Goal: Task Accomplishment & Management: Complete application form

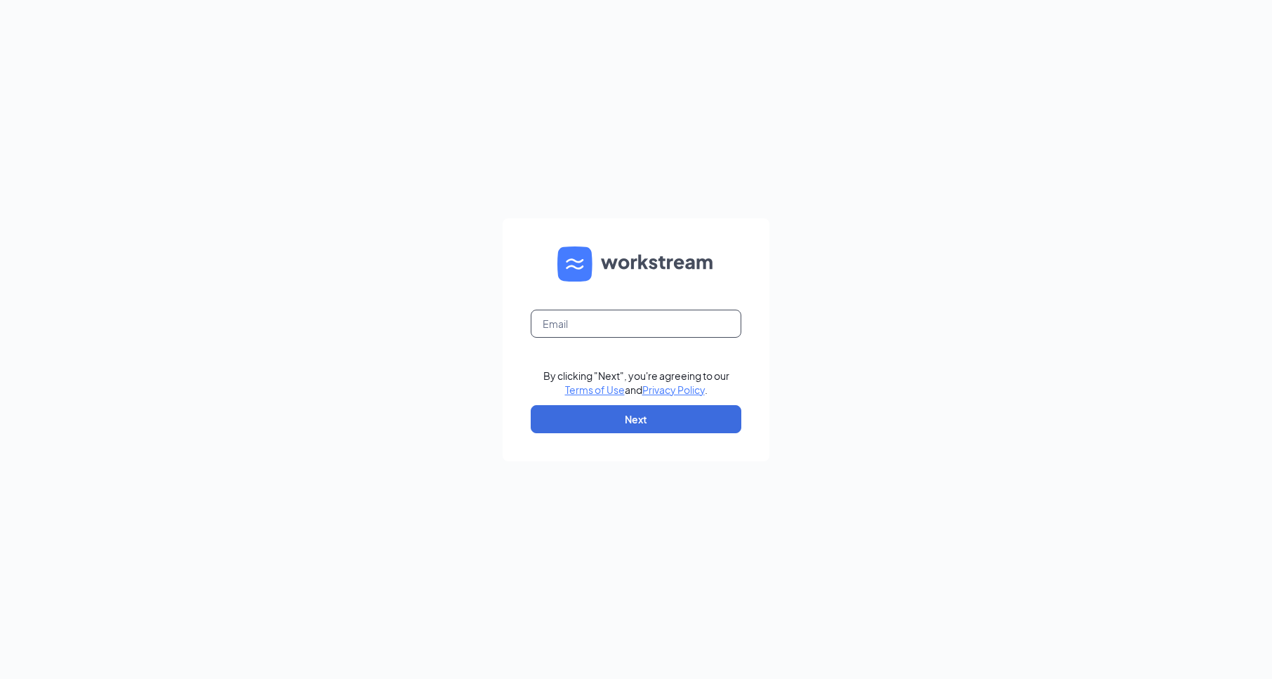
drag, startPoint x: 632, startPoint y: 315, endPoint x: 624, endPoint y: 322, distance: 11.0
click at [624, 322] on input "text" at bounding box center [636, 324] width 211 height 28
type input "[EMAIL_ADDRESS][DOMAIN_NAME]"
click at [625, 426] on button "Next" at bounding box center [636, 419] width 211 height 28
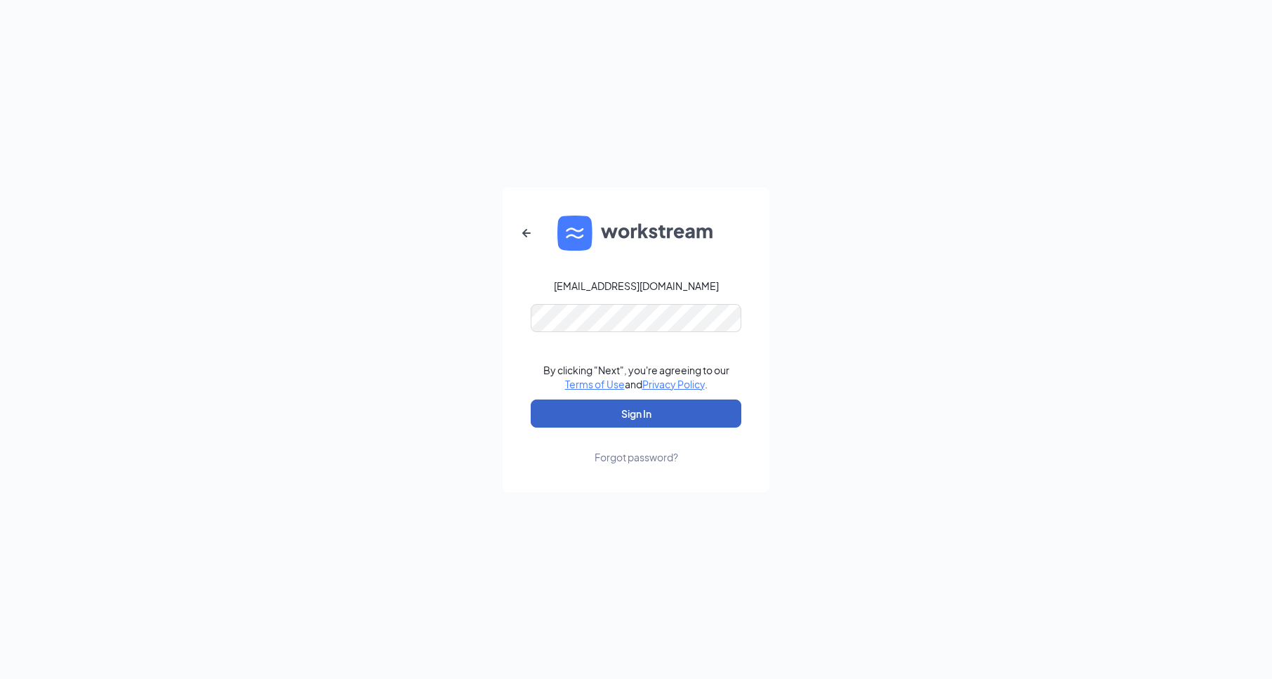
click at [623, 411] on button "Sign In" at bounding box center [636, 413] width 211 height 28
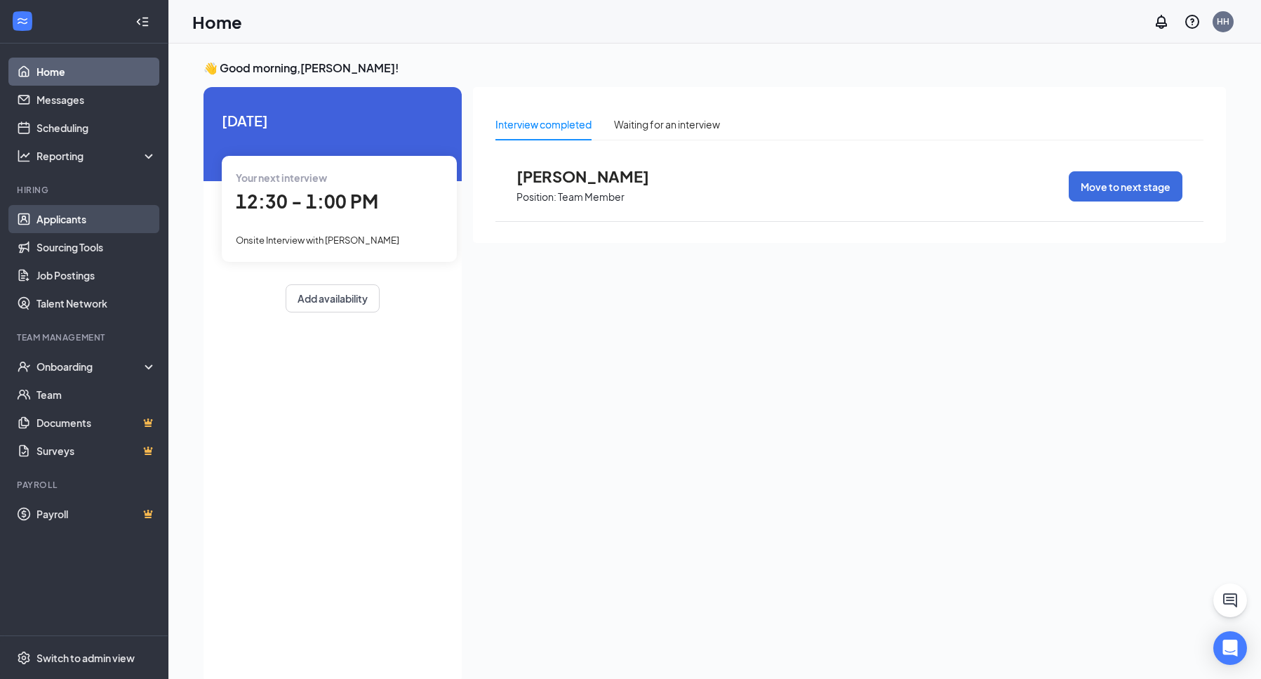
click at [37, 221] on link "Applicants" at bounding box center [97, 219] width 120 height 28
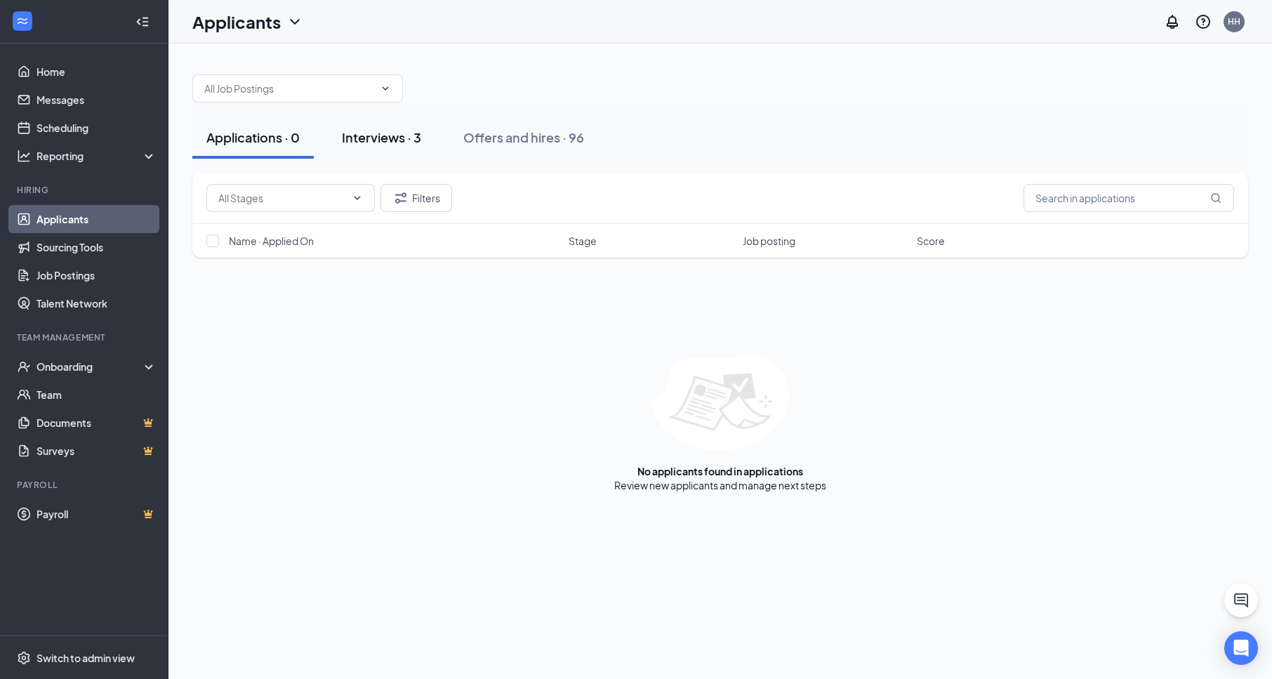
click at [405, 147] on button "Interviews · 3" at bounding box center [381, 138] width 107 height 42
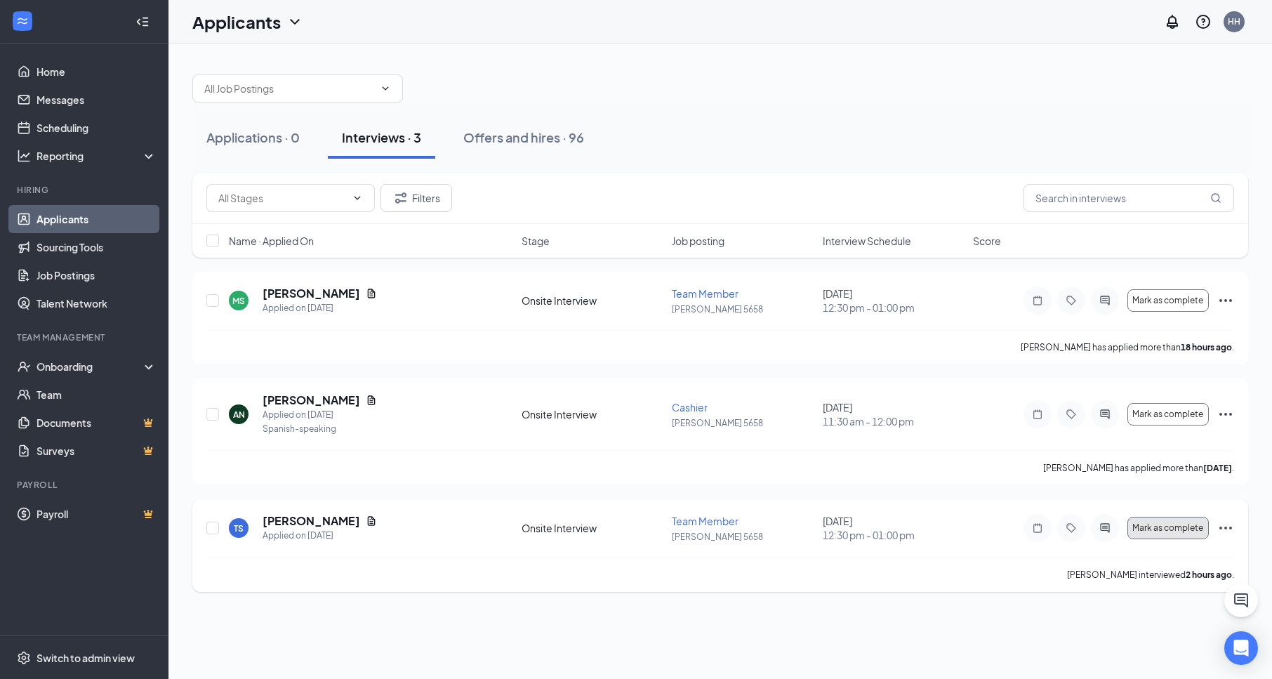
click at [1152, 530] on span "Mark as complete" at bounding box center [1167, 528] width 71 height 10
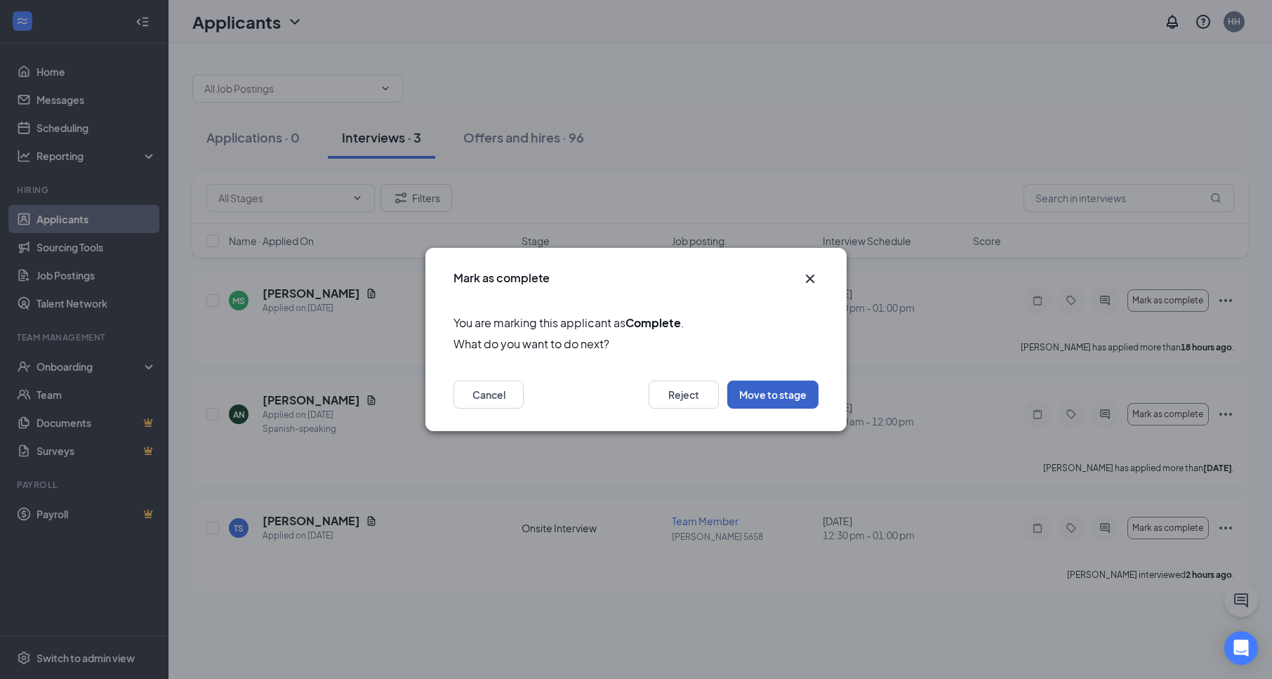
click at [745, 402] on button "Move to stage" at bounding box center [772, 394] width 91 height 28
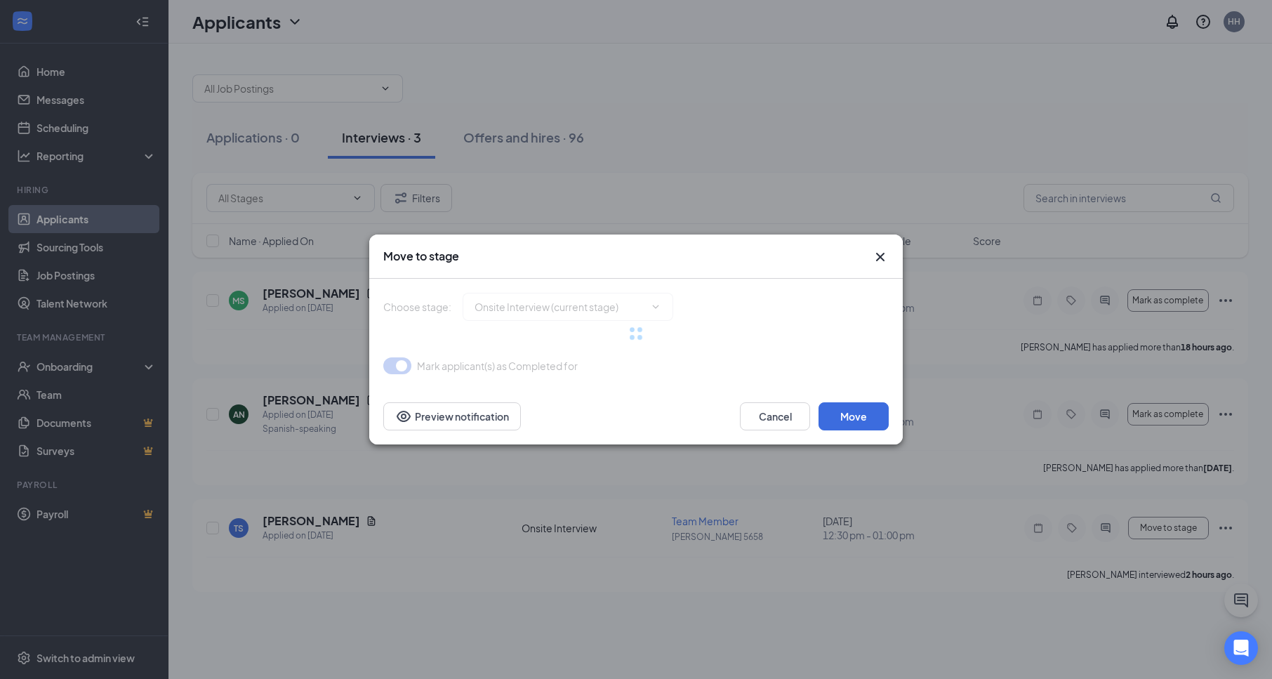
type input "Hiring Complete (final stage)"
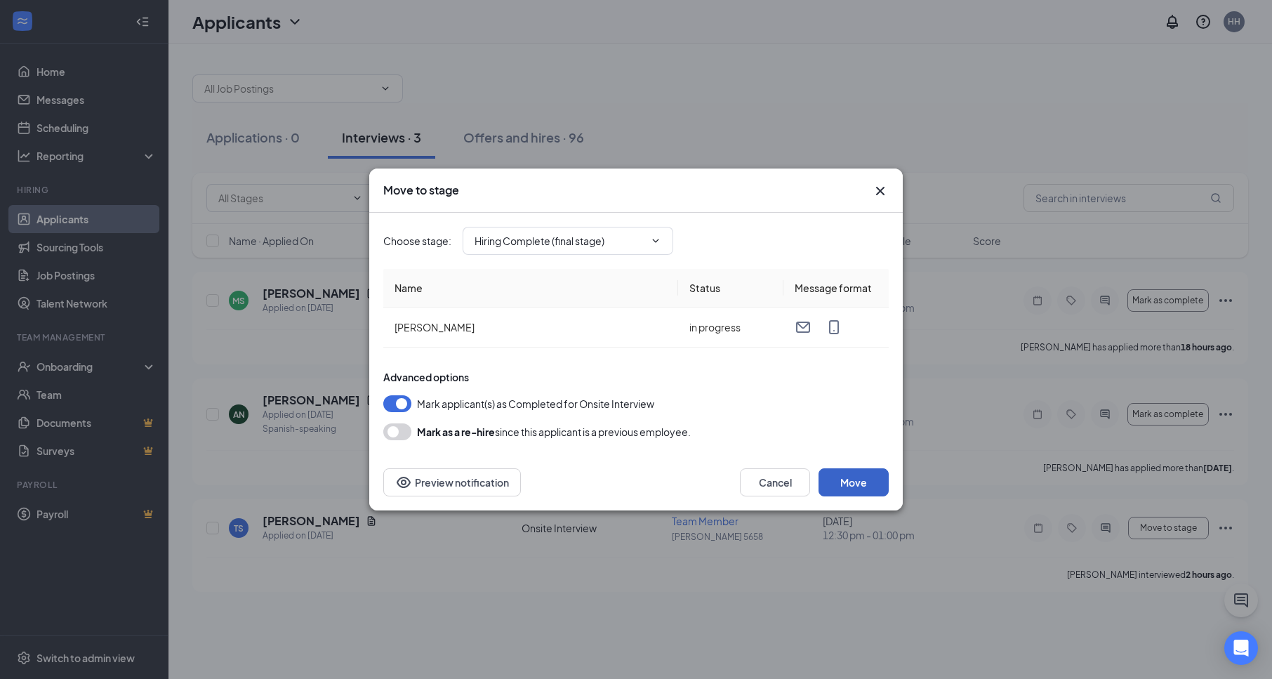
click at [864, 484] on button "Move" at bounding box center [854, 482] width 70 height 28
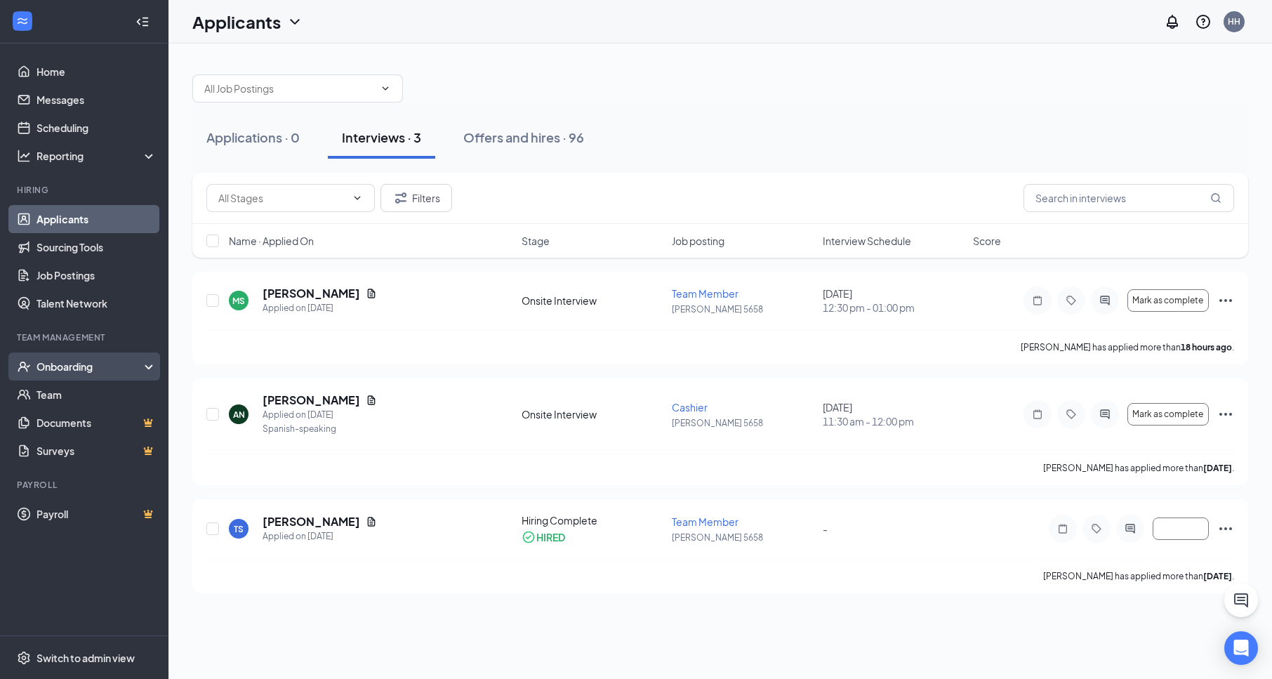
click at [72, 366] on div "Onboarding" at bounding box center [91, 366] width 108 height 14
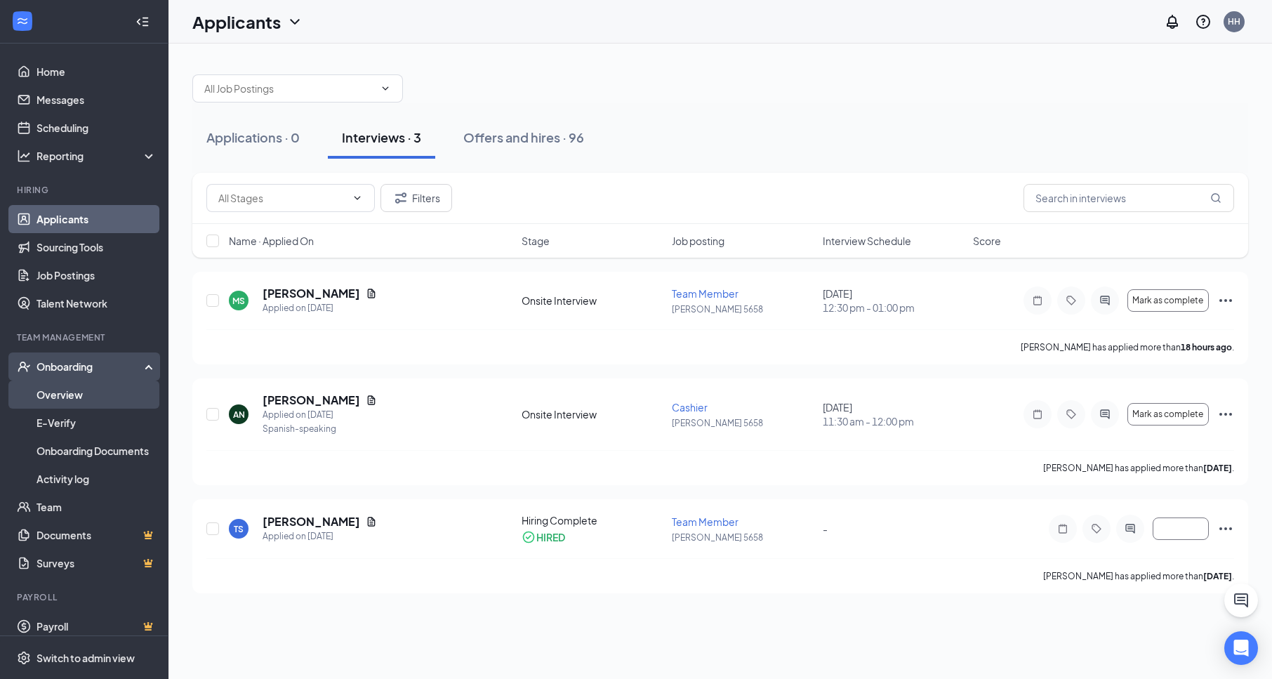
click at [65, 392] on link "Overview" at bounding box center [97, 394] width 120 height 28
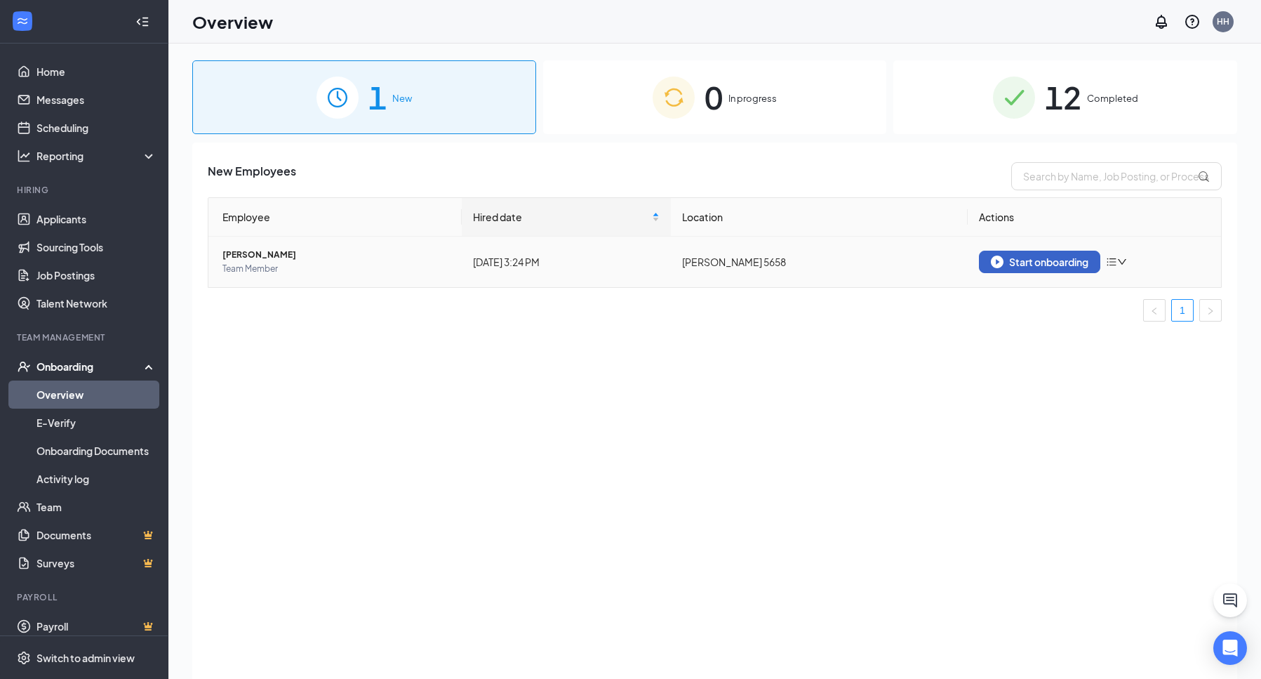
click at [1019, 257] on div "Start onboarding" at bounding box center [1040, 262] width 98 height 13
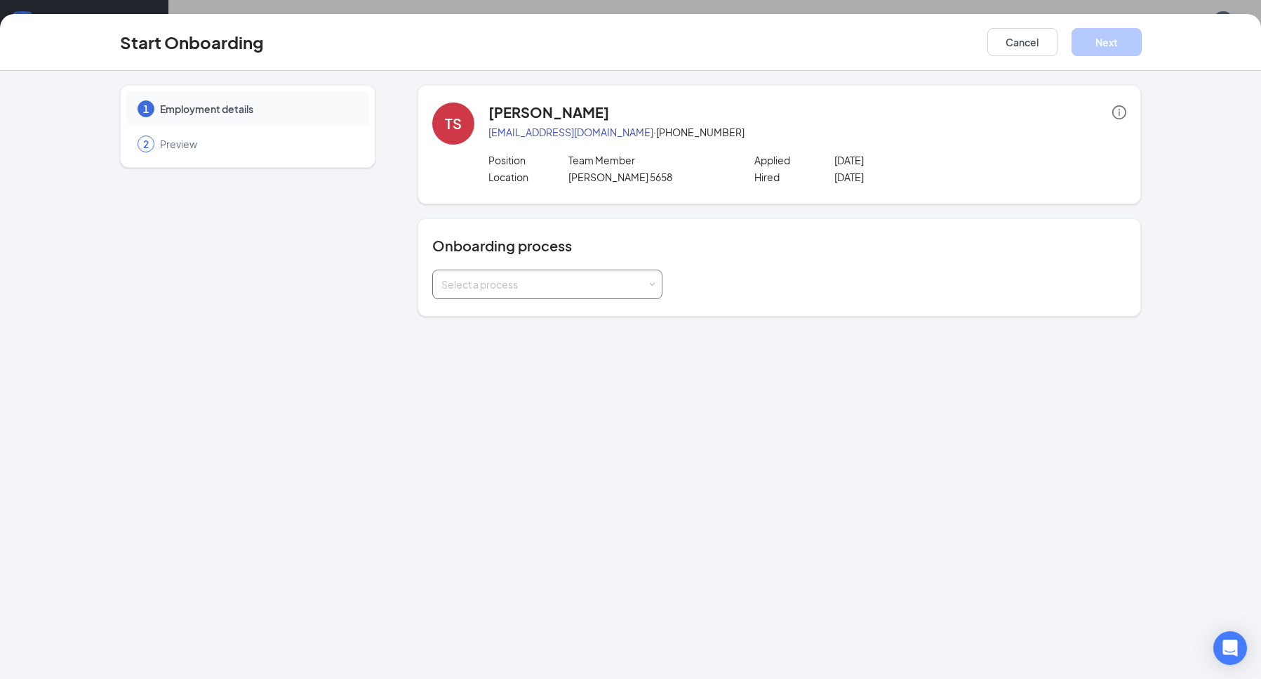
click at [501, 278] on div "Select a process" at bounding box center [545, 284] width 206 height 14
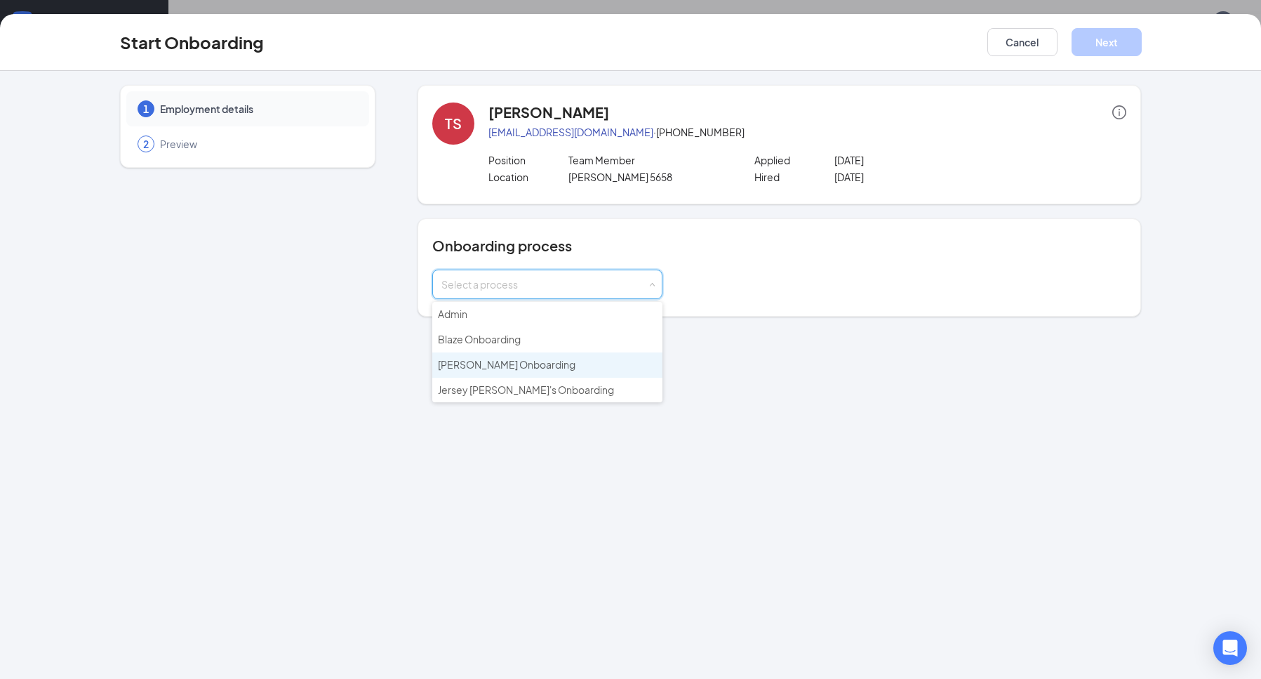
click at [493, 367] on span "Hardee's Onboarding" at bounding box center [507, 364] width 138 height 13
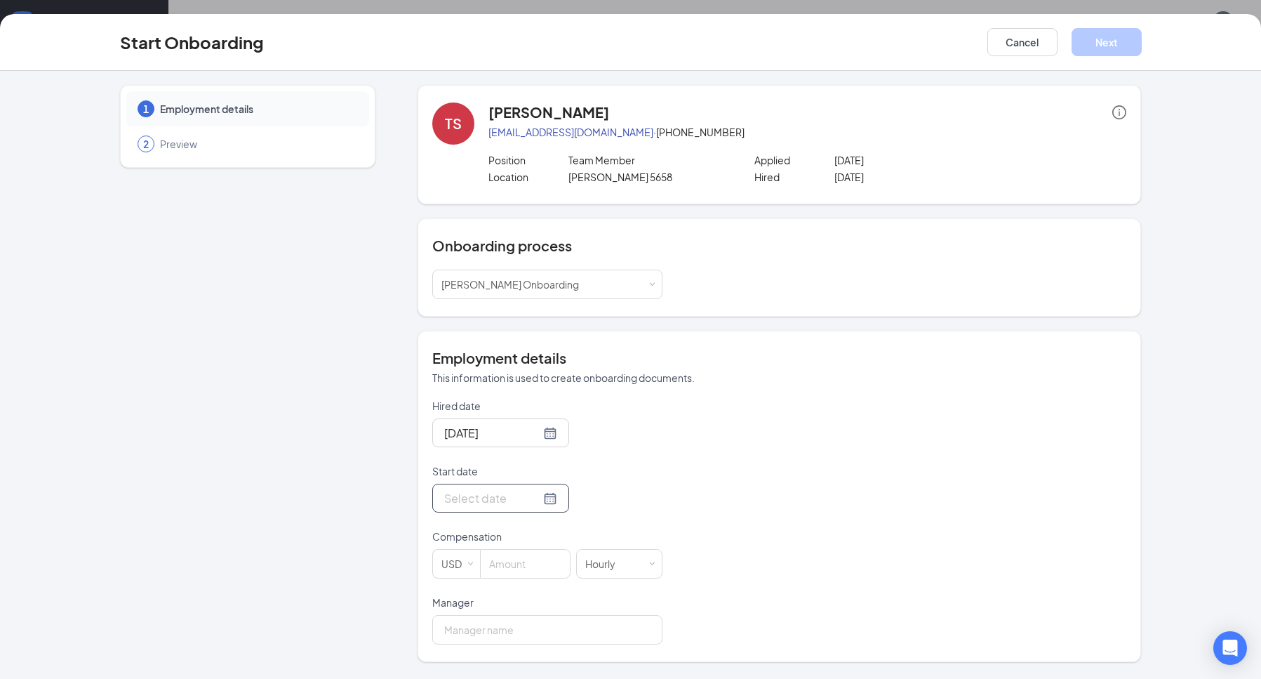
click at [535, 504] on div at bounding box center [500, 498] width 113 height 18
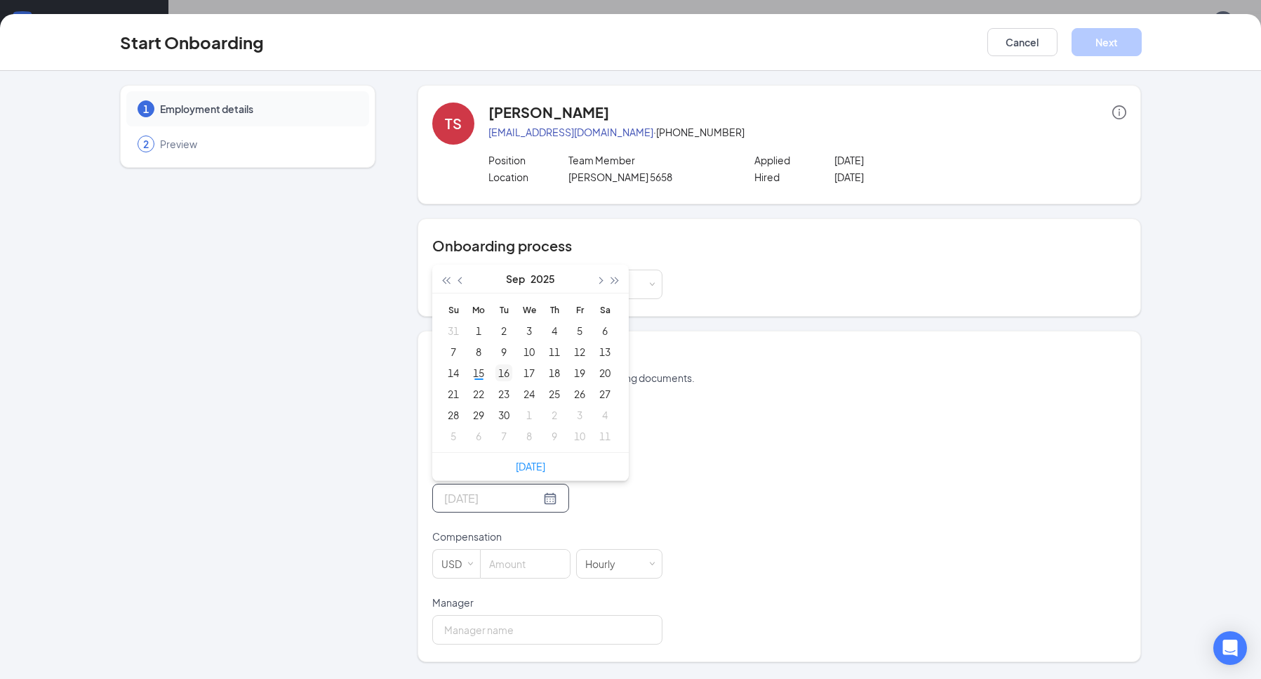
type input "Sep 16, 2025"
click at [510, 376] on div "16" at bounding box center [504, 372] width 17 height 17
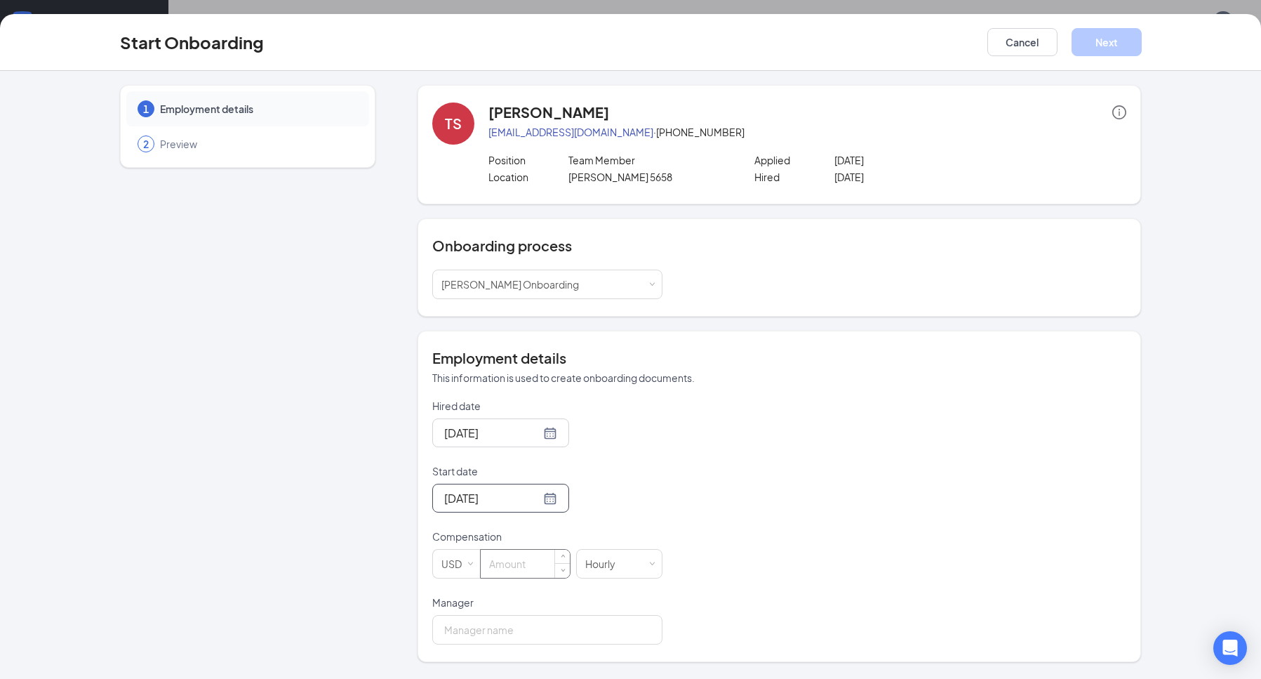
click at [525, 570] on input at bounding box center [525, 564] width 89 height 28
type input "12"
click at [510, 625] on input "Manager" at bounding box center [547, 629] width 230 height 29
type input "Heather"
click at [1100, 45] on button "Next" at bounding box center [1107, 42] width 70 height 28
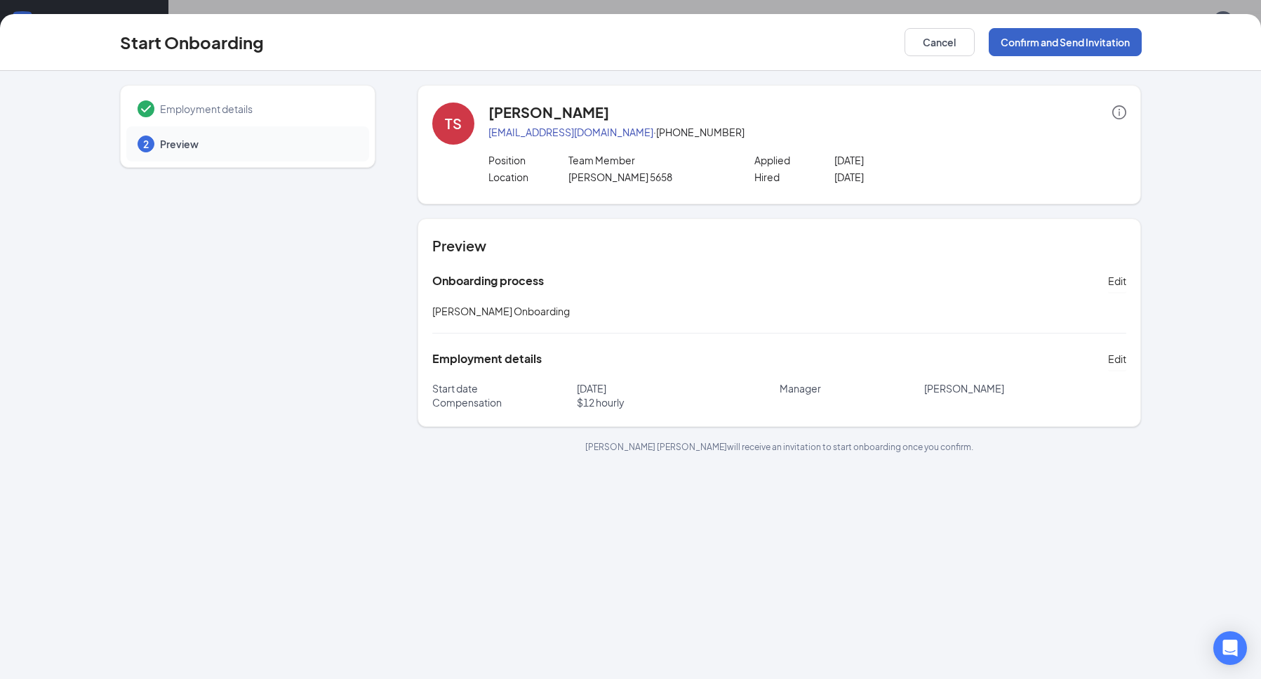
click at [1064, 43] on button "Confirm and Send Invitation" at bounding box center [1065, 42] width 153 height 28
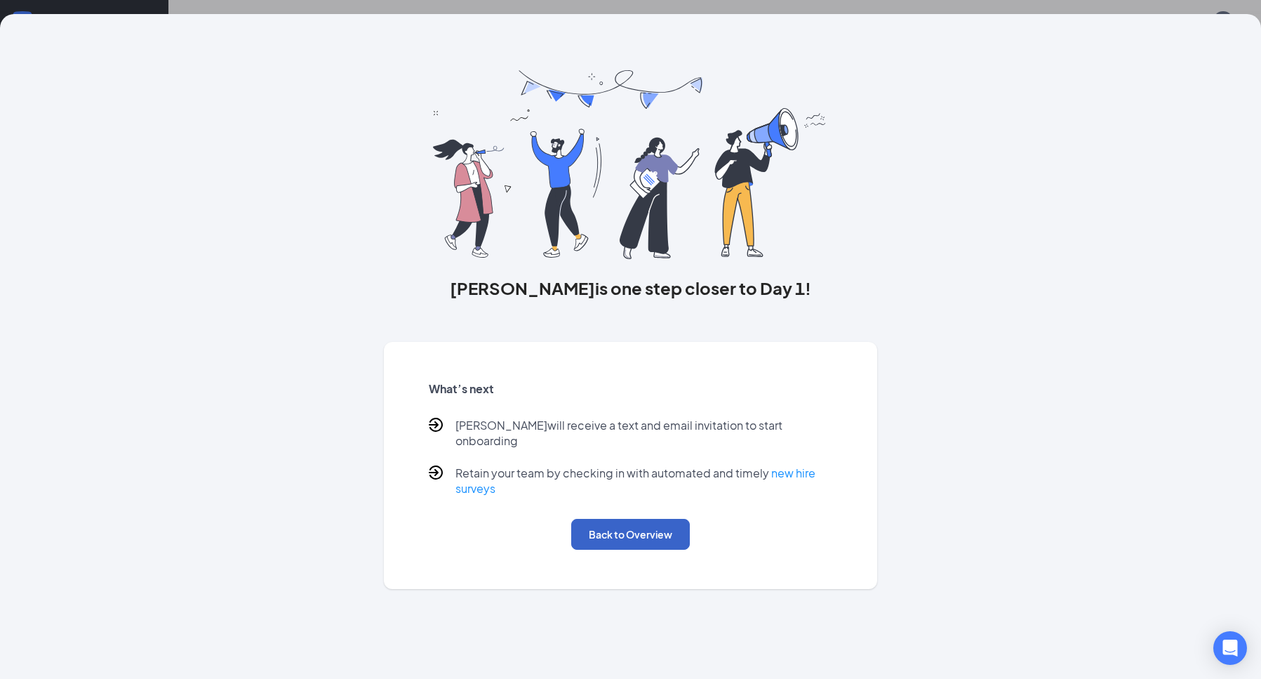
click at [654, 519] on button "Back to Overview" at bounding box center [630, 534] width 119 height 31
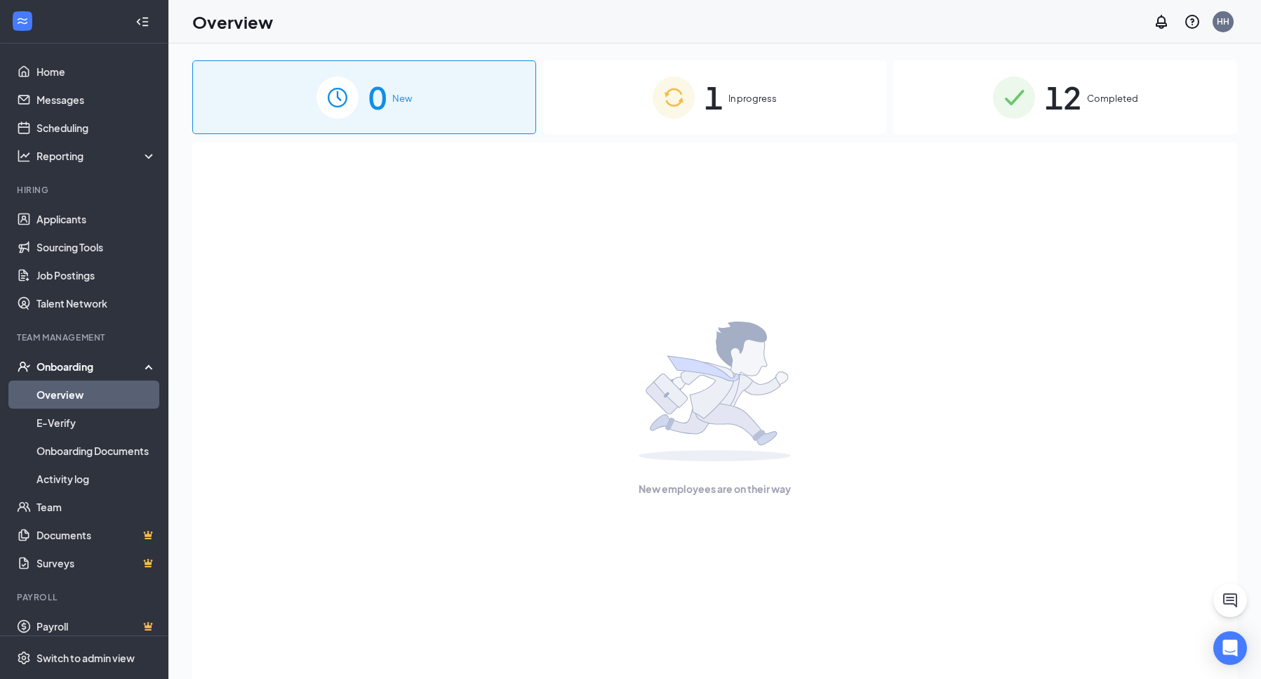
click at [787, 91] on div "1 In progress" at bounding box center [715, 97] width 344 height 74
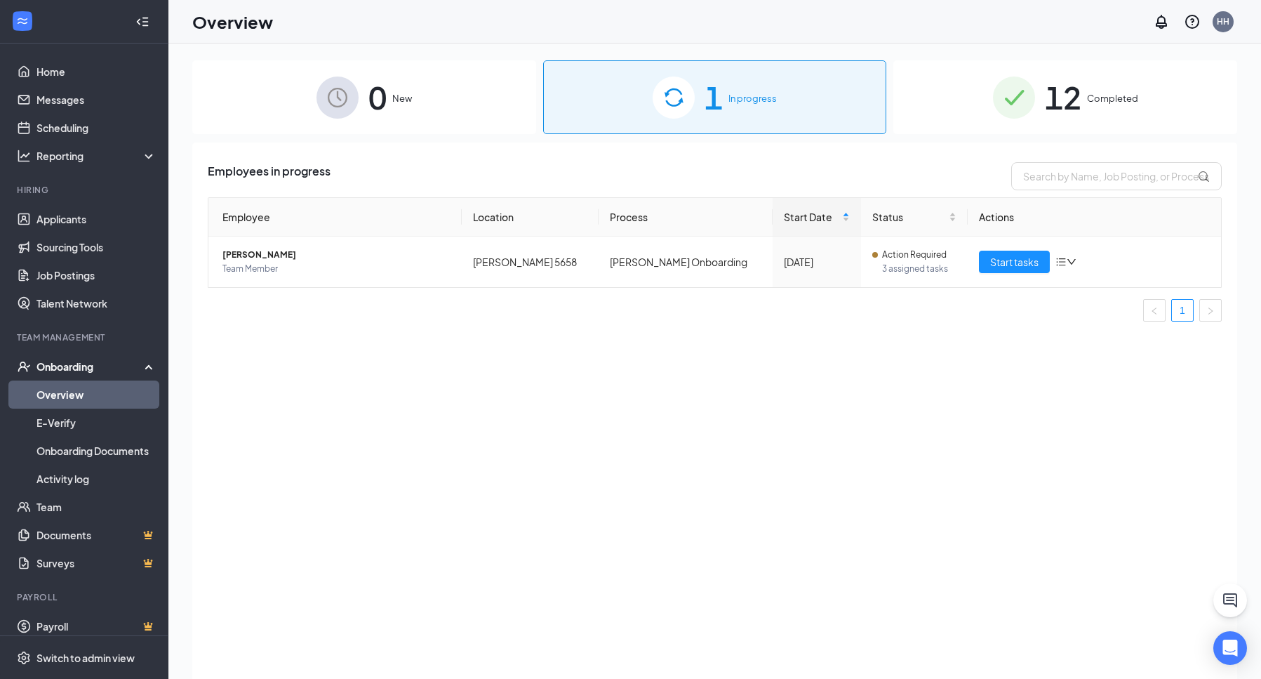
click at [595, 344] on div "Employees in progress Employee Location Process Start Date Status Actions Tara …" at bounding box center [714, 428] width 1045 height 571
click at [109, 230] on link "Applicants" at bounding box center [97, 219] width 120 height 28
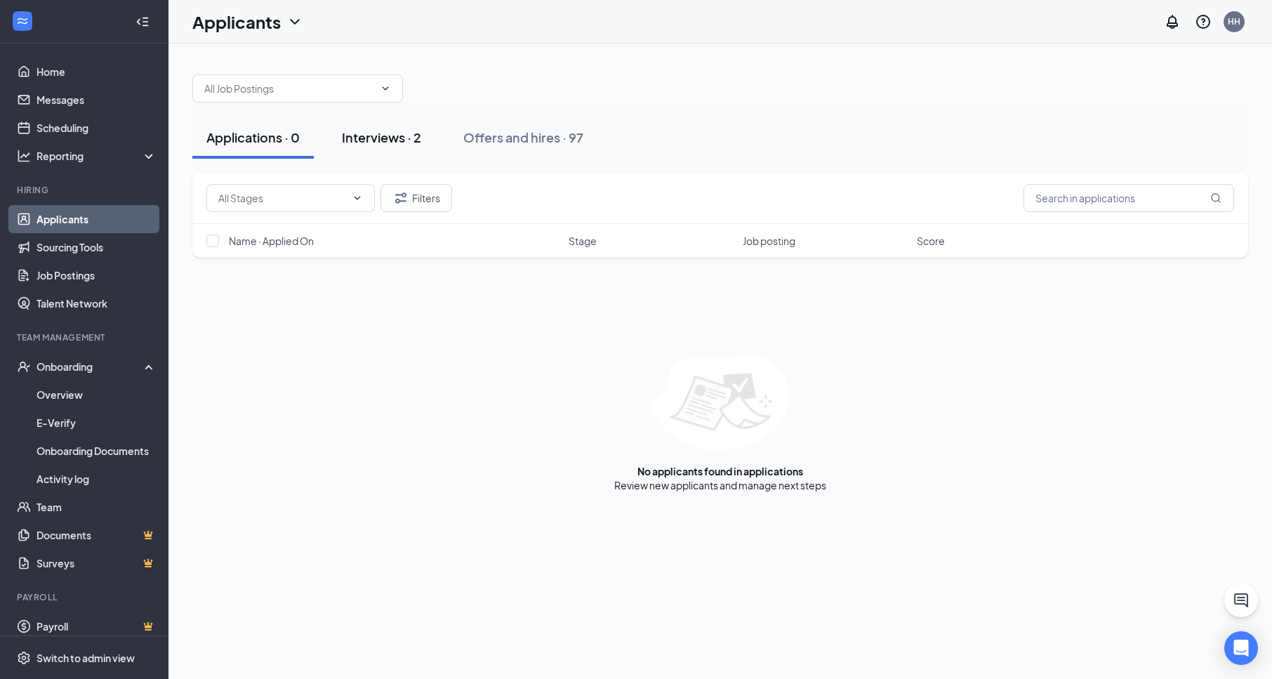
click at [425, 147] on button "Interviews · 2" at bounding box center [381, 138] width 107 height 42
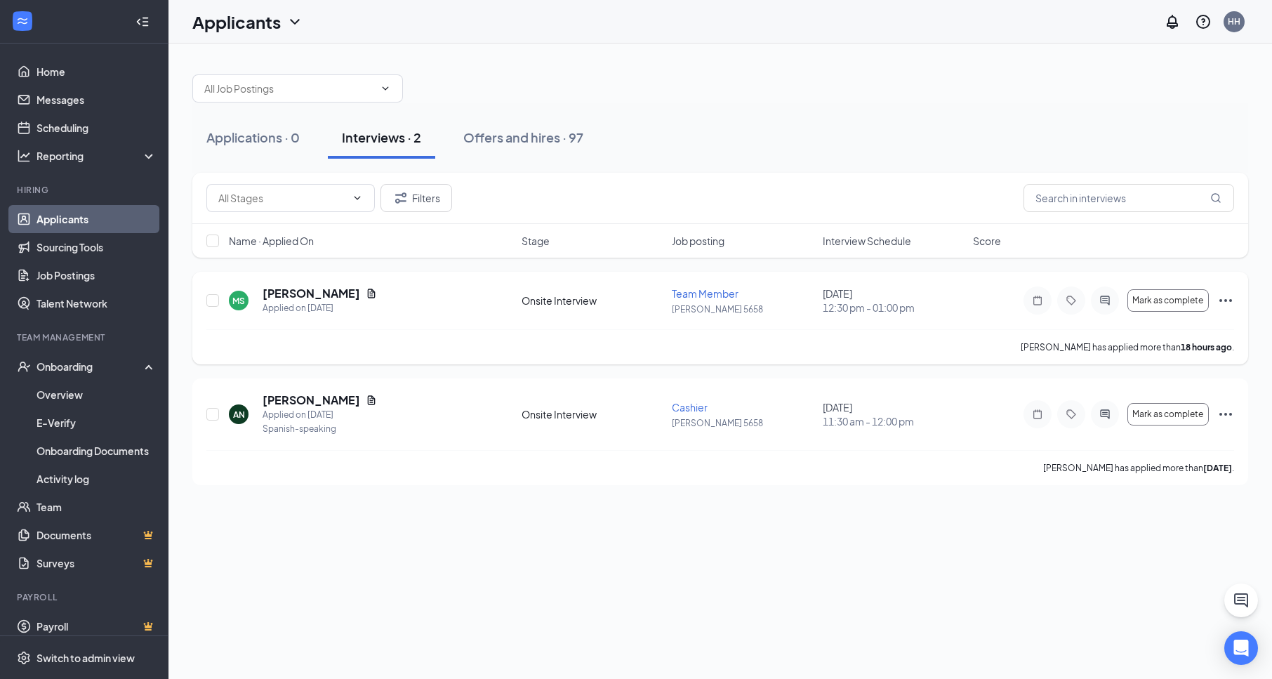
click at [860, 352] on div "Milton Sledge has applied more than 18 hours ago ." at bounding box center [720, 346] width 1028 height 35
